Goal: Task Accomplishment & Management: Manage account settings

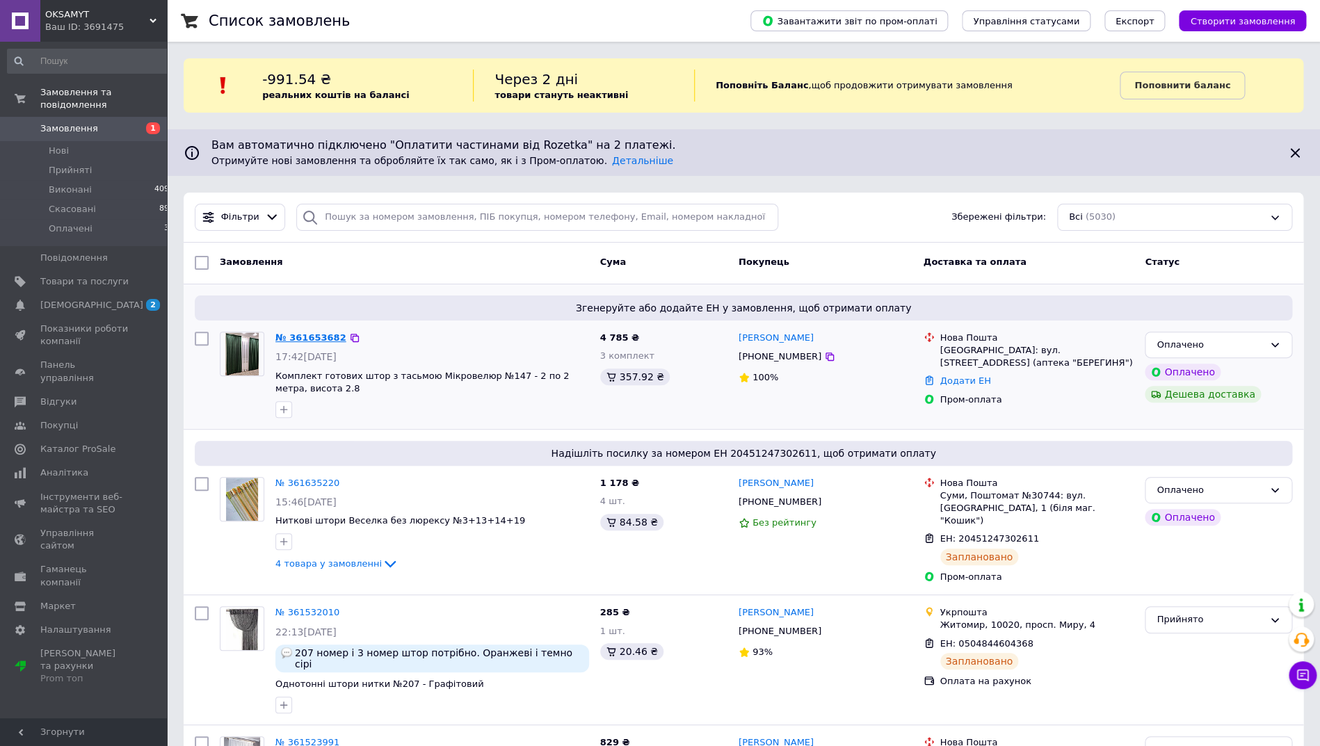
click at [315, 336] on link "№ 361653682" at bounding box center [310, 337] width 71 height 10
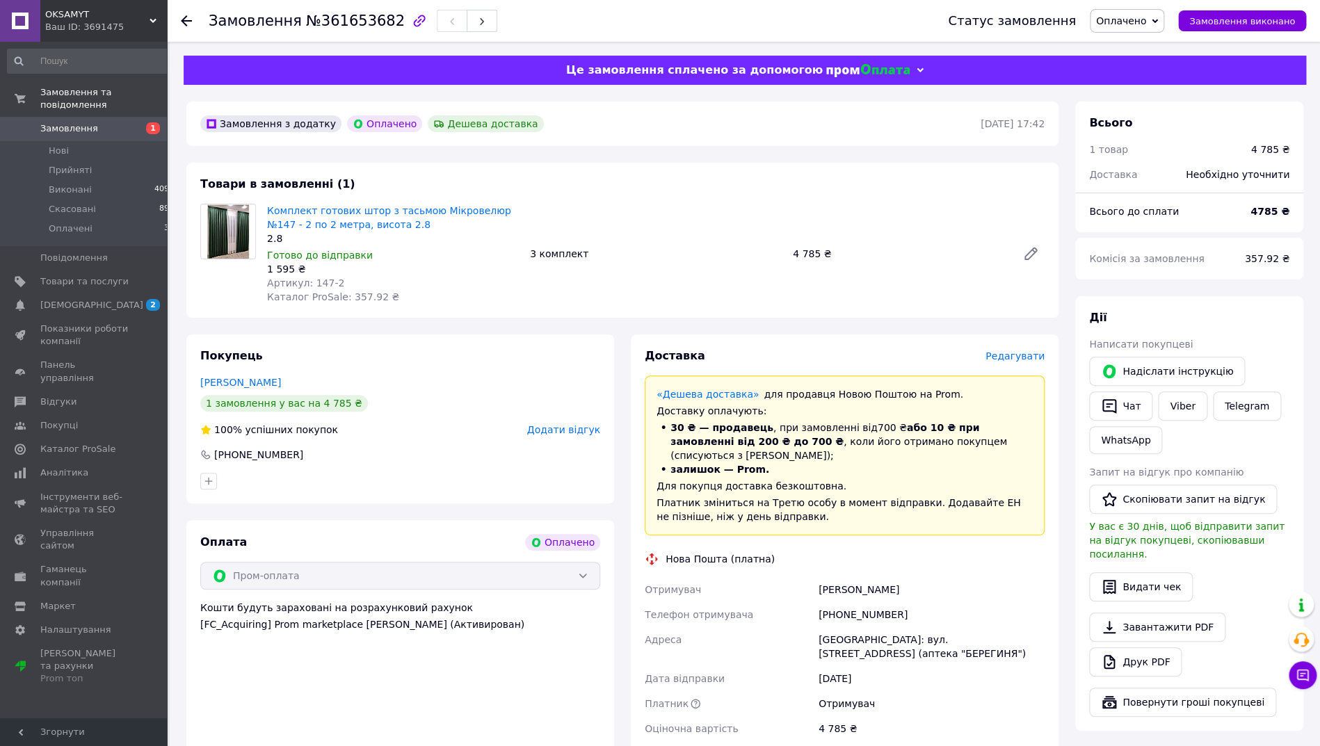
drag, startPoint x: 389, startPoint y: 21, endPoint x: 202, endPoint y: 24, distance: 187.1
click at [209, 24] on div "Замовлення №361653682" at bounding box center [307, 20] width 196 height 15
drag, startPoint x: 992, startPoint y: 642, endPoint x: 818, endPoint y: 579, distance: 185.0
click at [818, 579] on div "Отримувач [PERSON_NAME] Телефон отримувача [PHONE_NUMBER] [GEOGRAPHIC_DATA]: ву…" at bounding box center [844, 659] width 405 height 164
copy div "[PERSON_NAME] Телефон отримувача [PHONE_NUMBER] [GEOGRAPHIC_DATA]: вул. [STREET…"
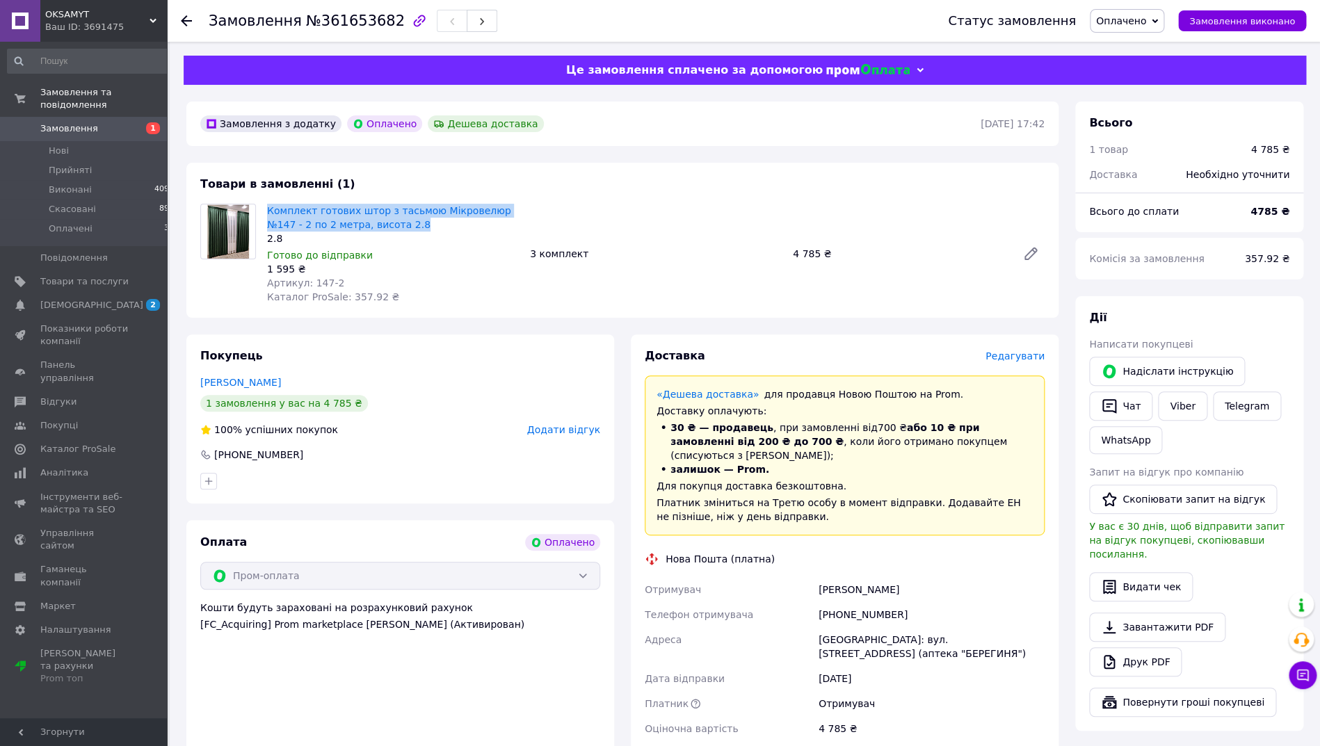
drag, startPoint x: 431, startPoint y: 224, endPoint x: 263, endPoint y: 215, distance: 168.5
click at [263, 215] on div "Комплект готових штор з тасьмою Мікровелюр №147 - 2 по 2 метра, висота 2.8 2.8 …" at bounding box center [392, 254] width 263 height 106
copy link "Комплект готових штор з тасьмою Мікровелюр №147 - 2 по 2 метра, висота 2.8"
click at [1013, 354] on span "Редагувати" at bounding box center [1014, 355] width 59 height 11
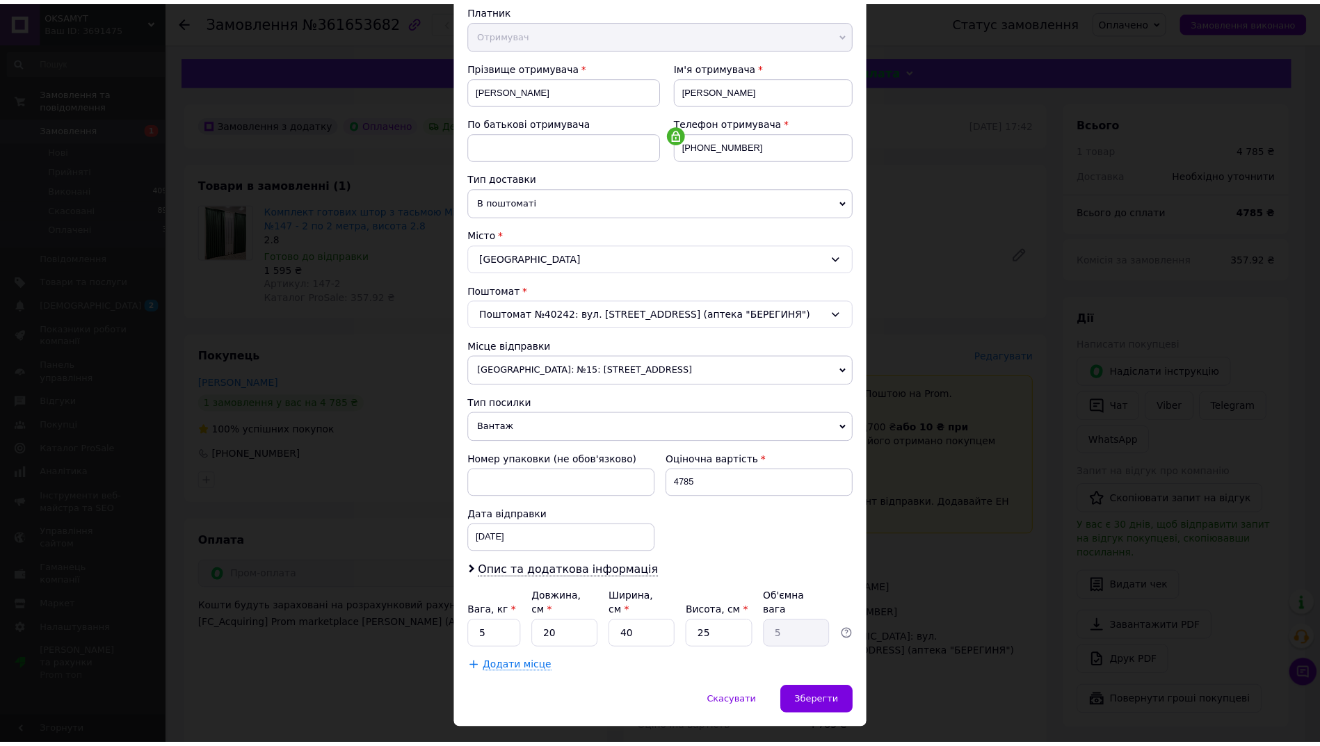
scroll to position [186, 0]
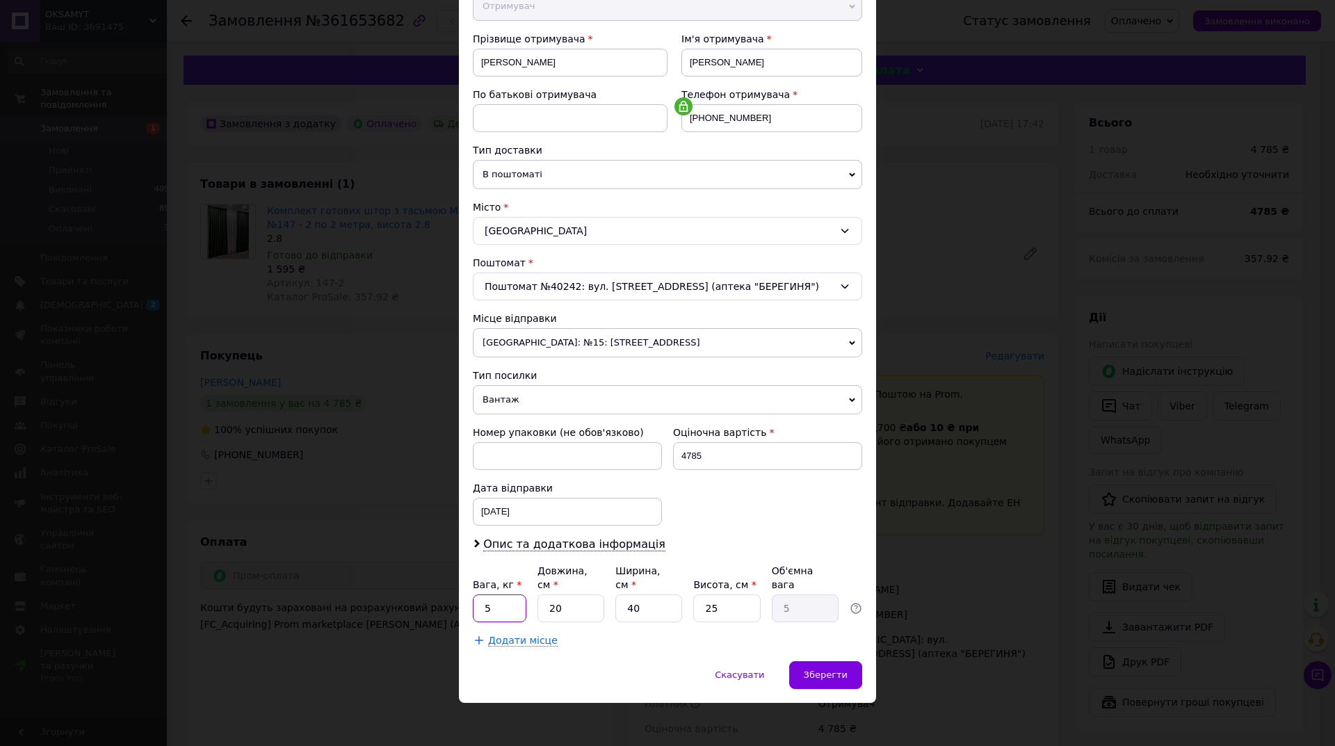
click at [508, 604] on input "5" at bounding box center [500, 609] width 54 height 28
click at [502, 604] on input "5" at bounding box center [500, 609] width 54 height 28
type input "7"
click at [573, 604] on input "20" at bounding box center [570, 609] width 67 height 28
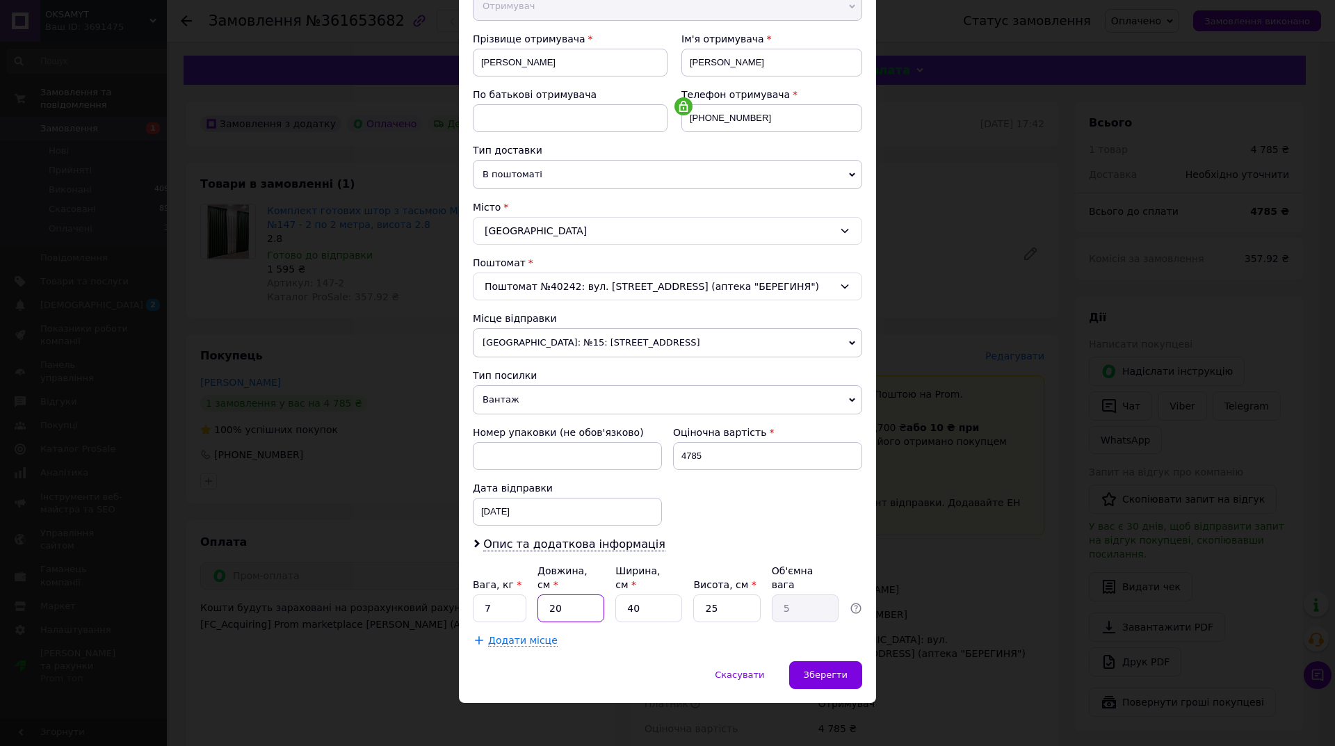
click at [573, 604] on input "20" at bounding box center [570, 609] width 67 height 28
type input "4"
type input "1"
type input "45"
type input "11.25"
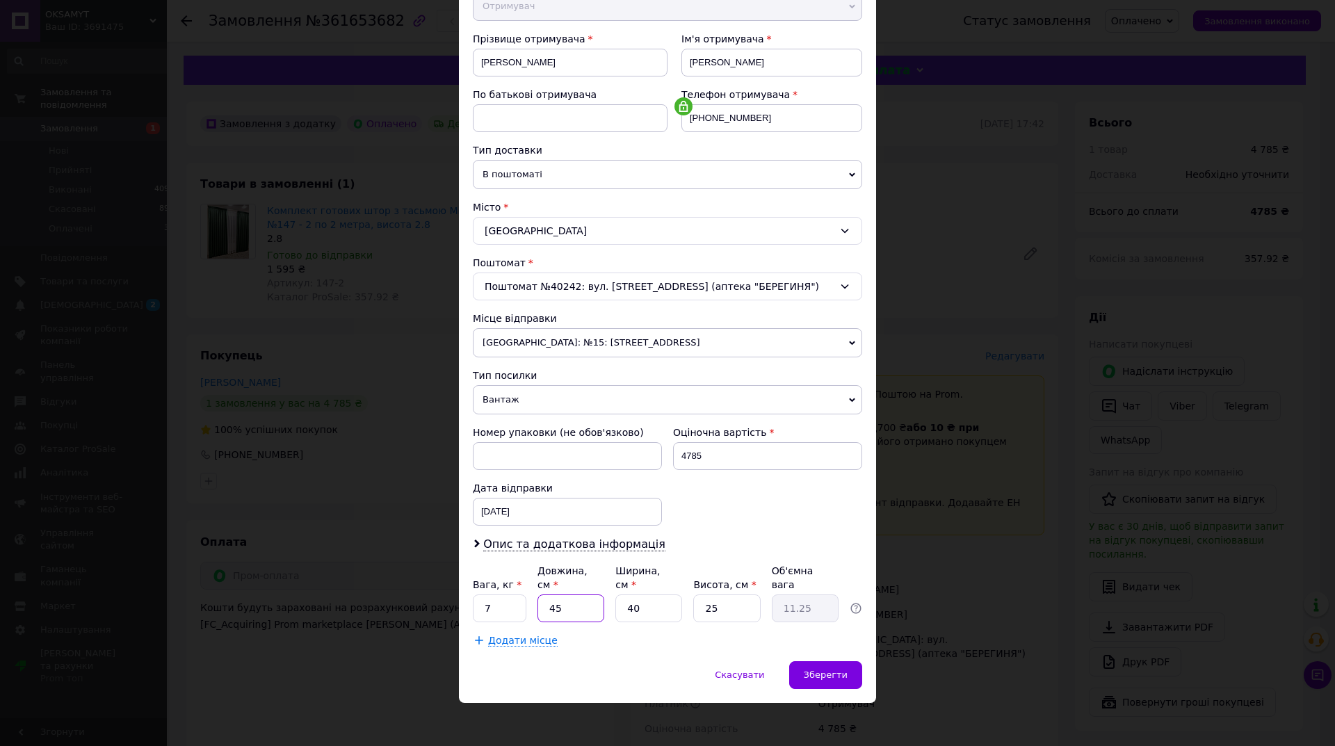
click at [573, 602] on input "45" at bounding box center [570, 609] width 67 height 28
type input "5"
type input "1.25"
type input "50"
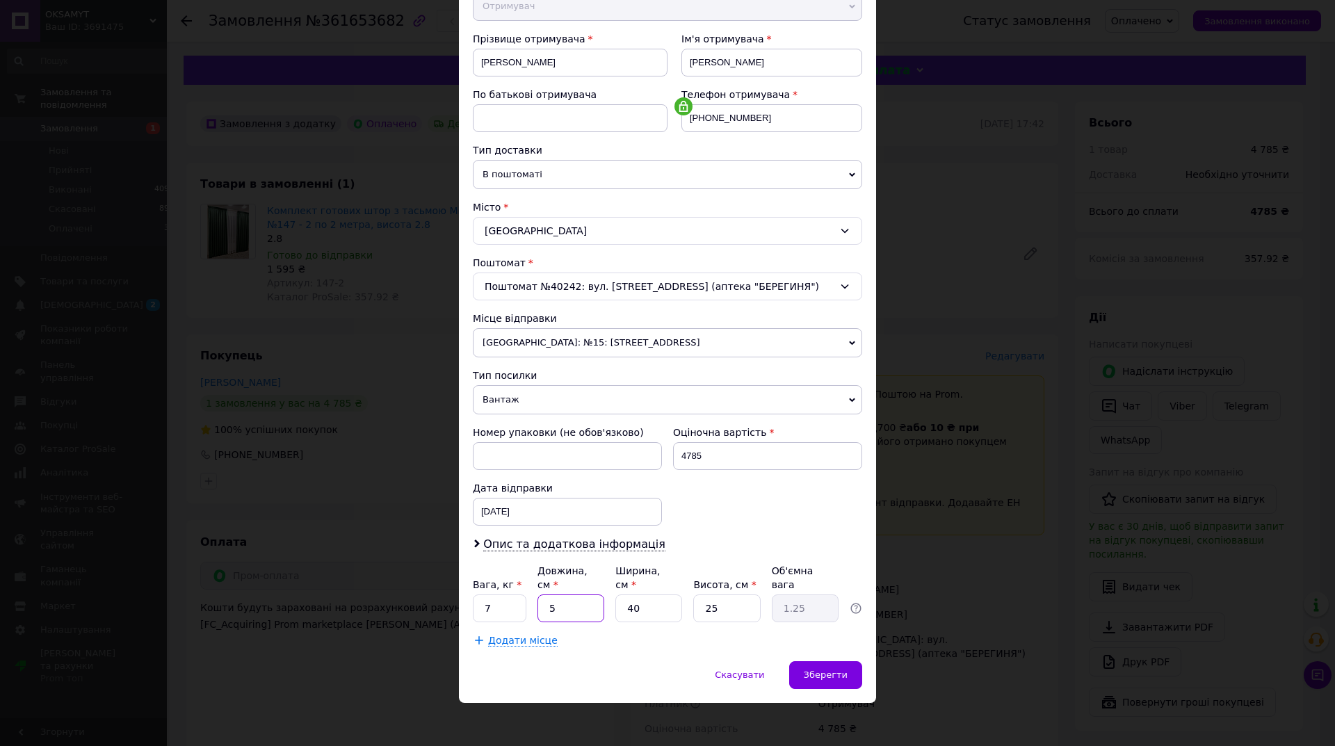
type input "12.5"
type input "50"
click at [623, 601] on input "40" at bounding box center [648, 609] width 67 height 28
type input "4"
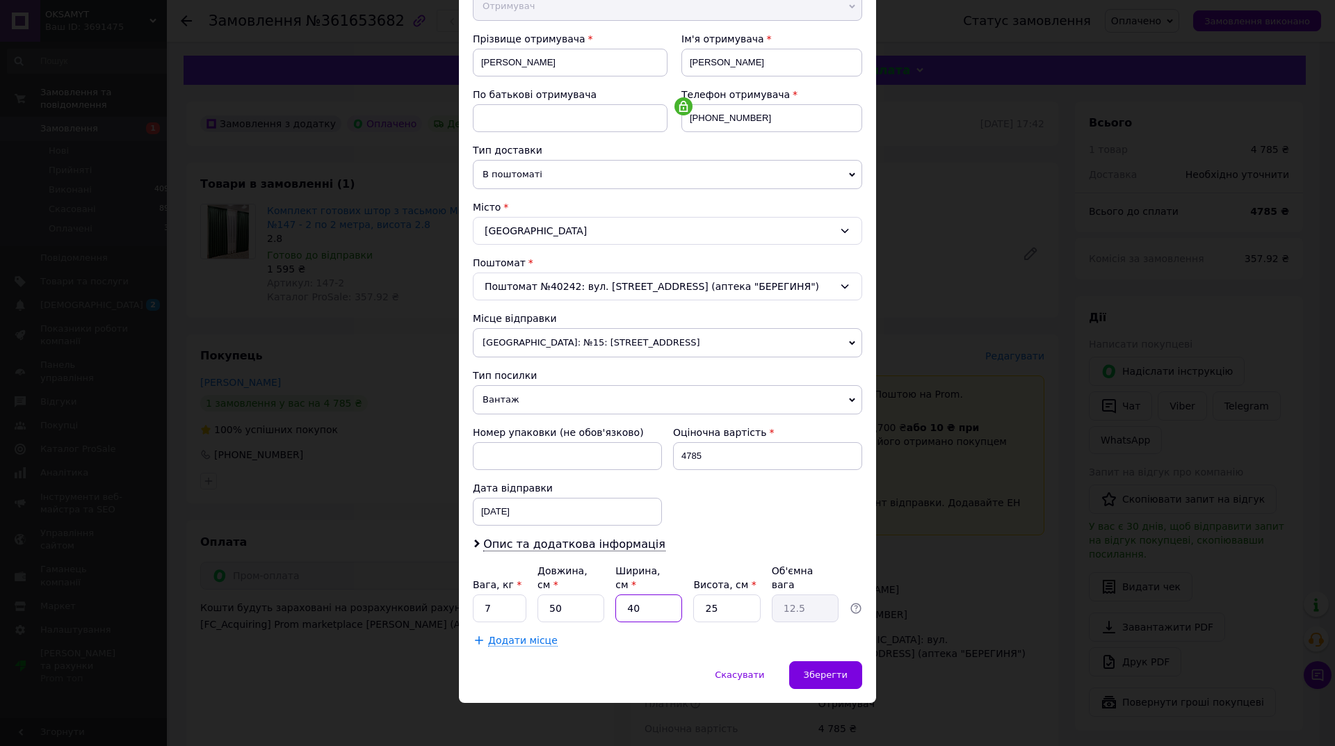
type input "1.25"
type input "40"
type input "12.5"
click at [716, 610] on input "25" at bounding box center [726, 609] width 67 height 28
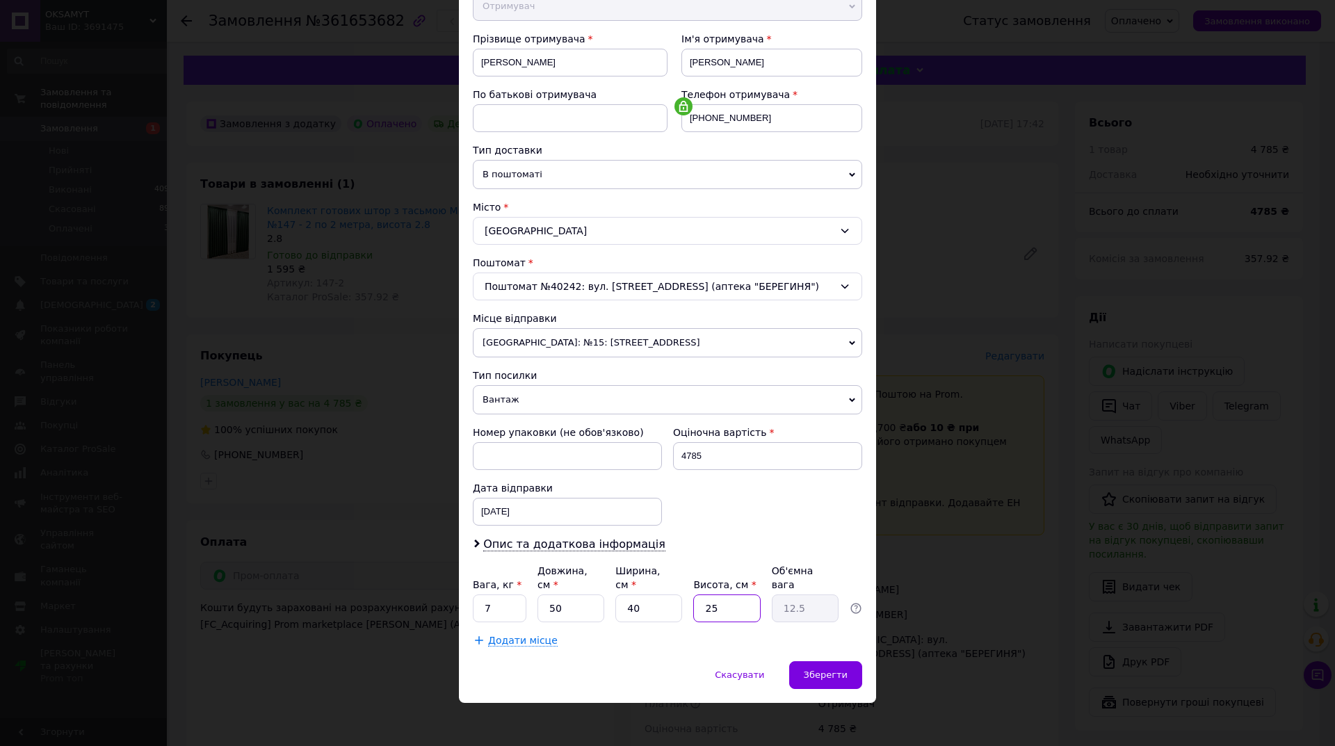
type input "1"
type input "0.5"
type input "15"
type input "7.5"
type input "15"
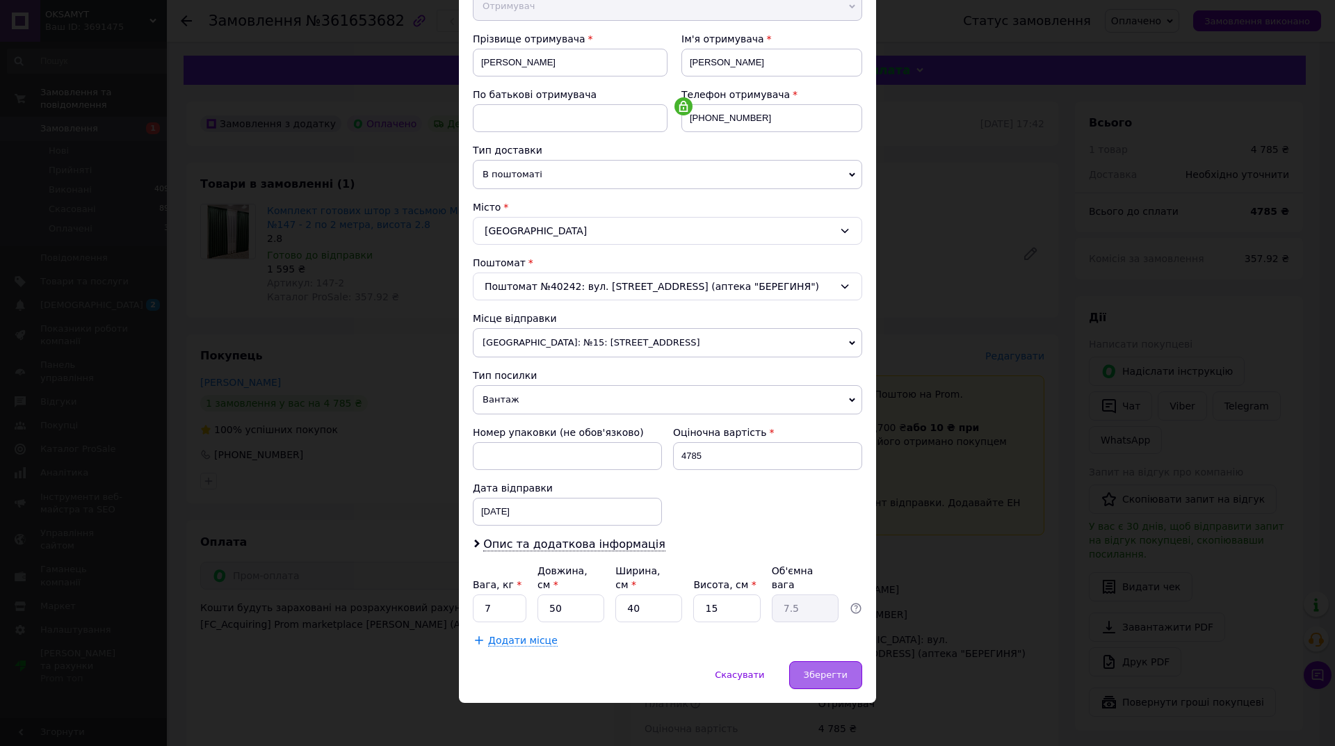
click at [829, 670] on span "Зберегти" at bounding box center [826, 675] width 44 height 10
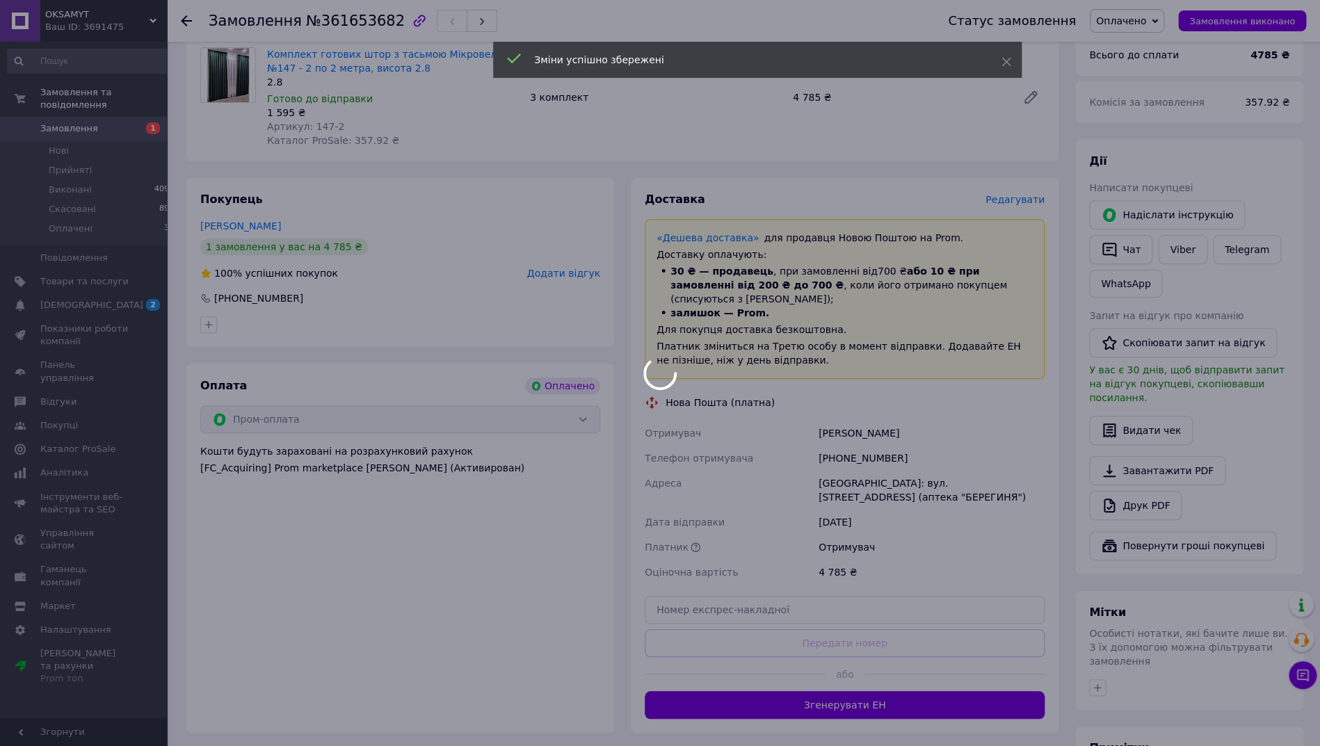
scroll to position [165, 0]
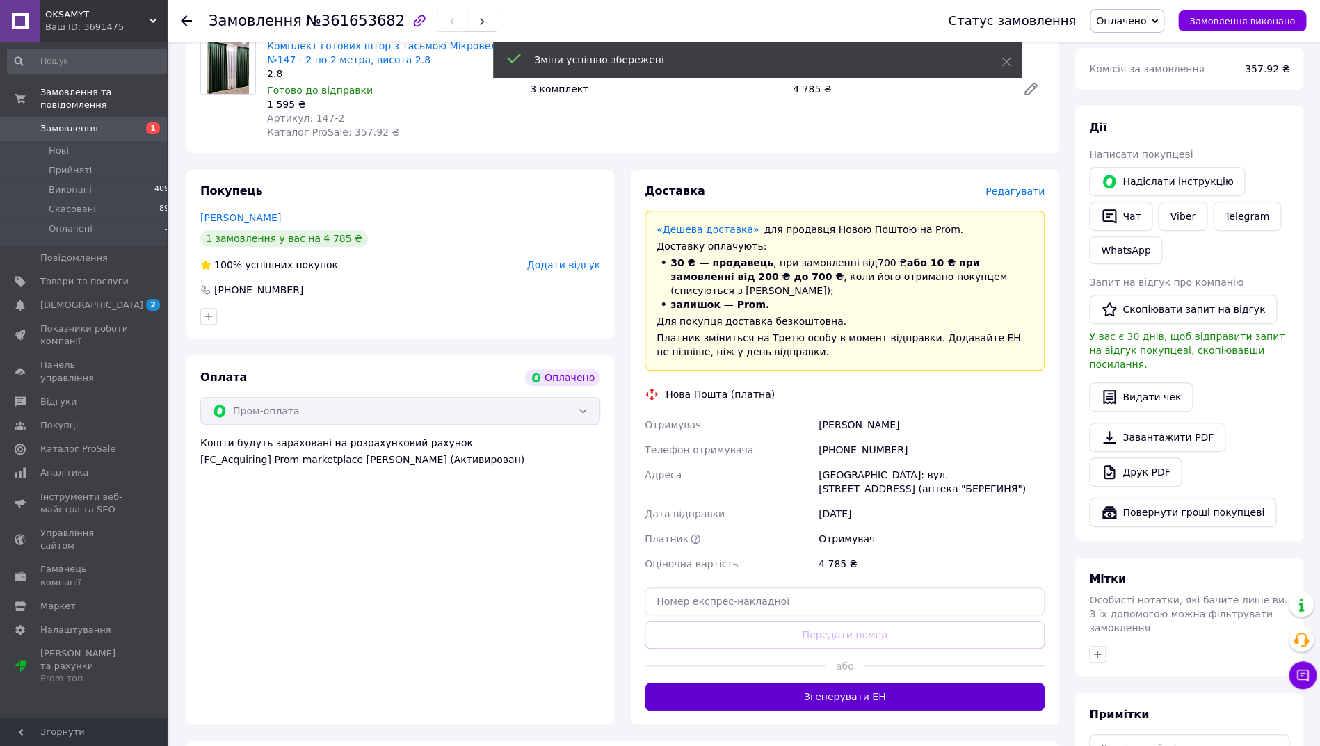
click at [823, 684] on button "Згенерувати ЕН" at bounding box center [845, 697] width 400 height 28
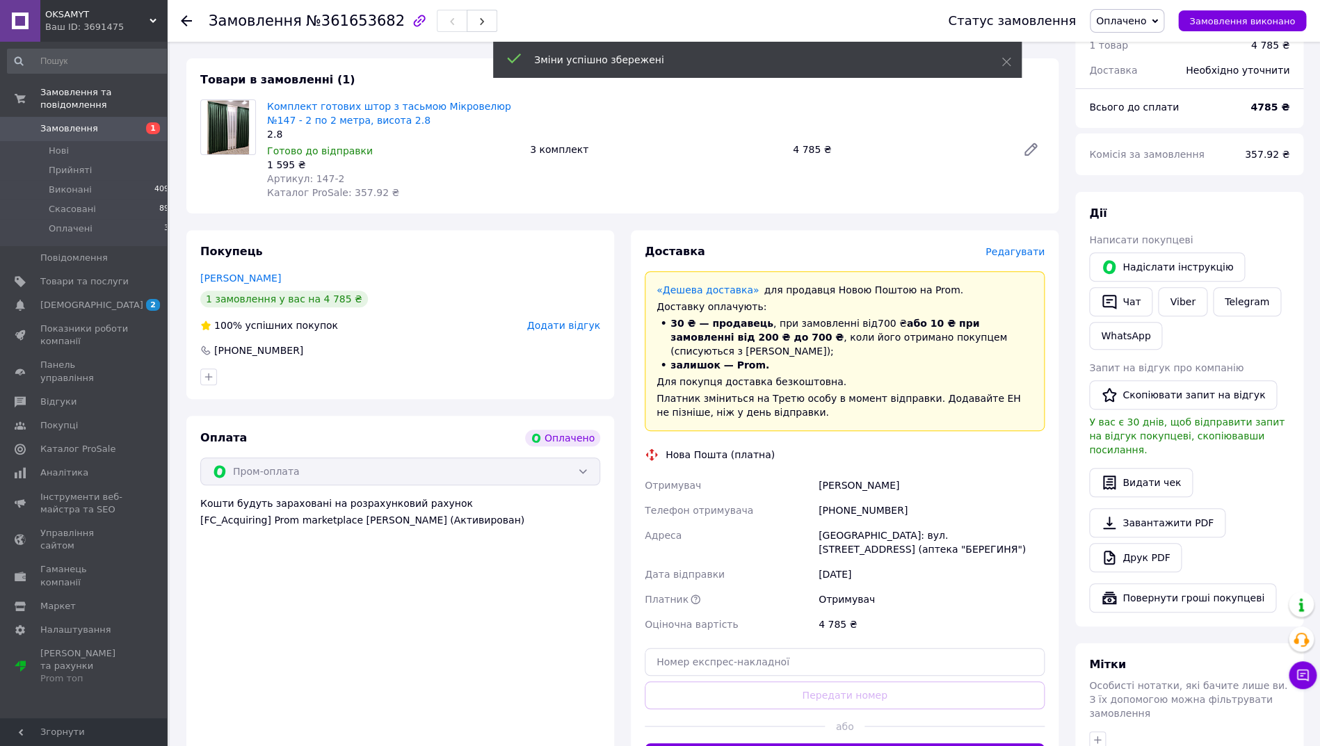
scroll to position [96, 0]
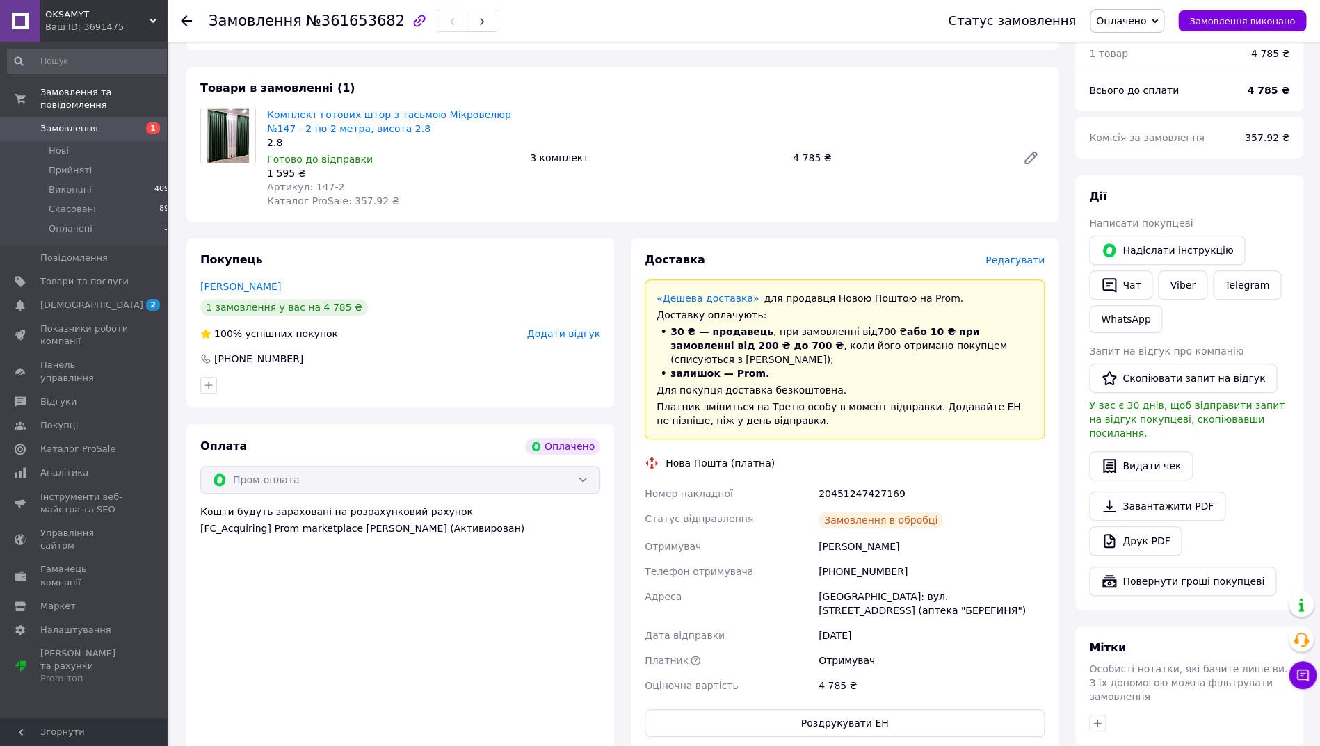
click at [834, 481] on div "20451247427169" at bounding box center [932, 493] width 232 height 25
copy div "20451247427169"
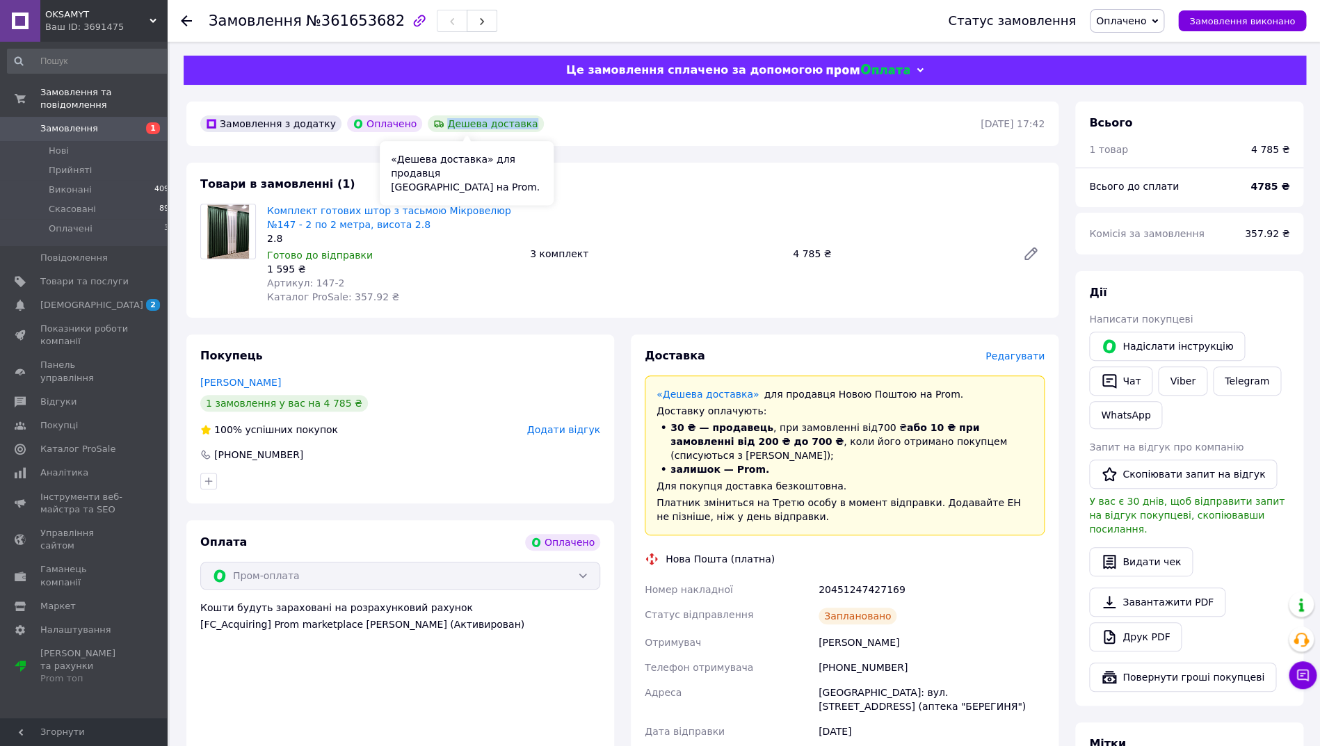
drag, startPoint x: 433, startPoint y: 124, endPoint x: 526, endPoint y: 131, distance: 93.4
click at [526, 131] on div "Замовлення з додатку Оплачено Дешева доставка" at bounding box center [588, 124] width 783 height 22
copy div "Дешева доставка"
